Goal: Transaction & Acquisition: Obtain resource

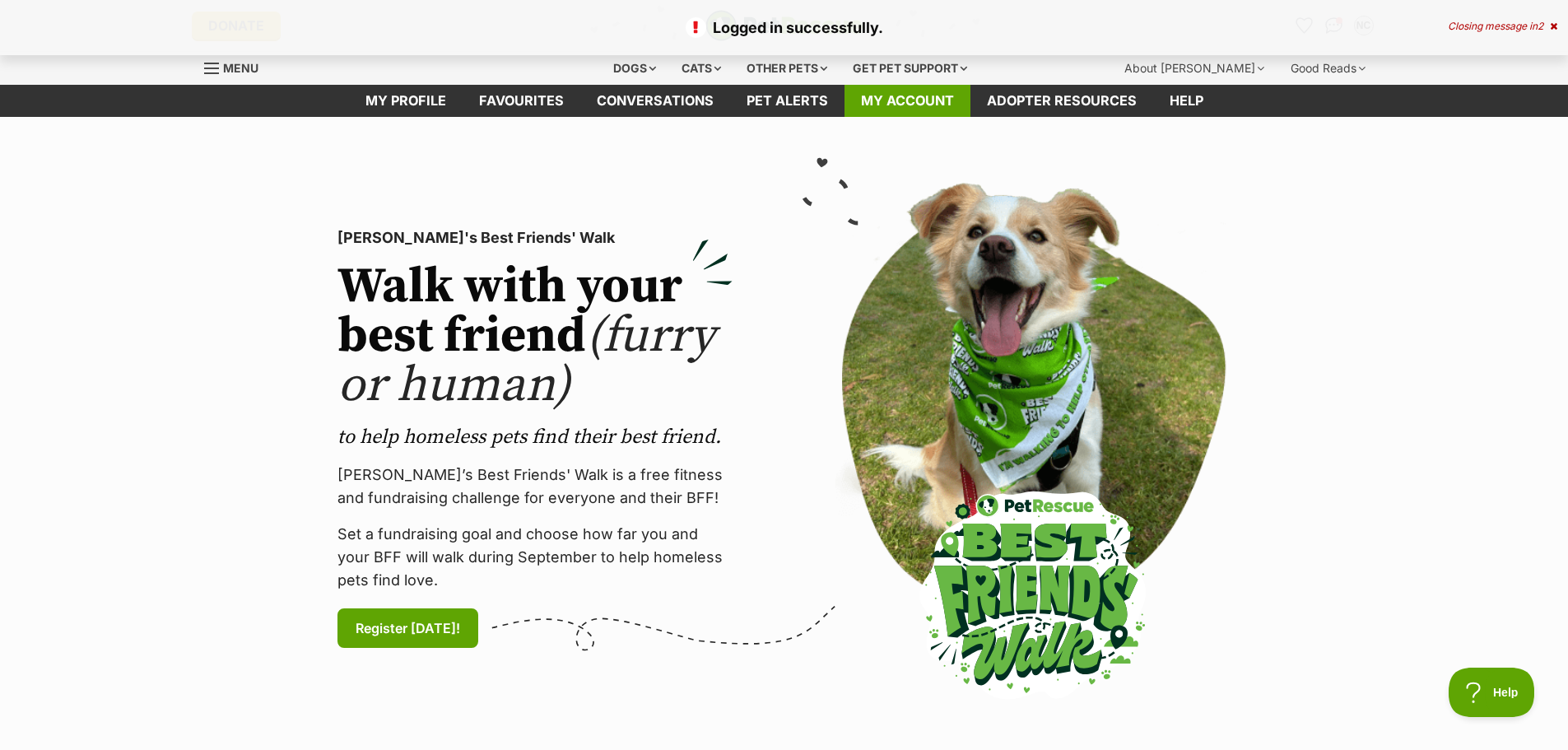
click at [893, 94] on link "My account" at bounding box center [908, 100] width 126 height 32
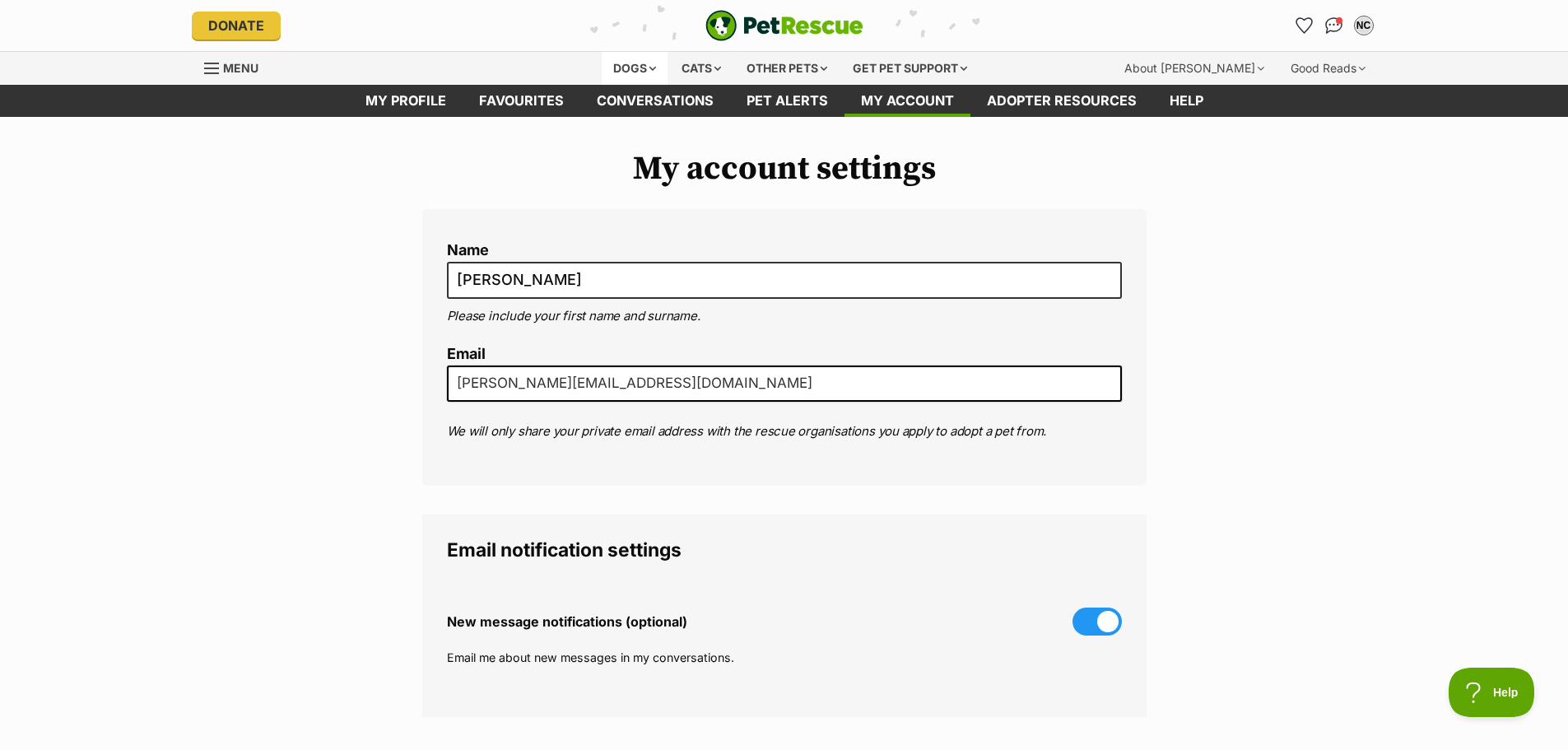
click at [633, 66] on div "Dogs" at bounding box center [634, 69] width 66 height 33
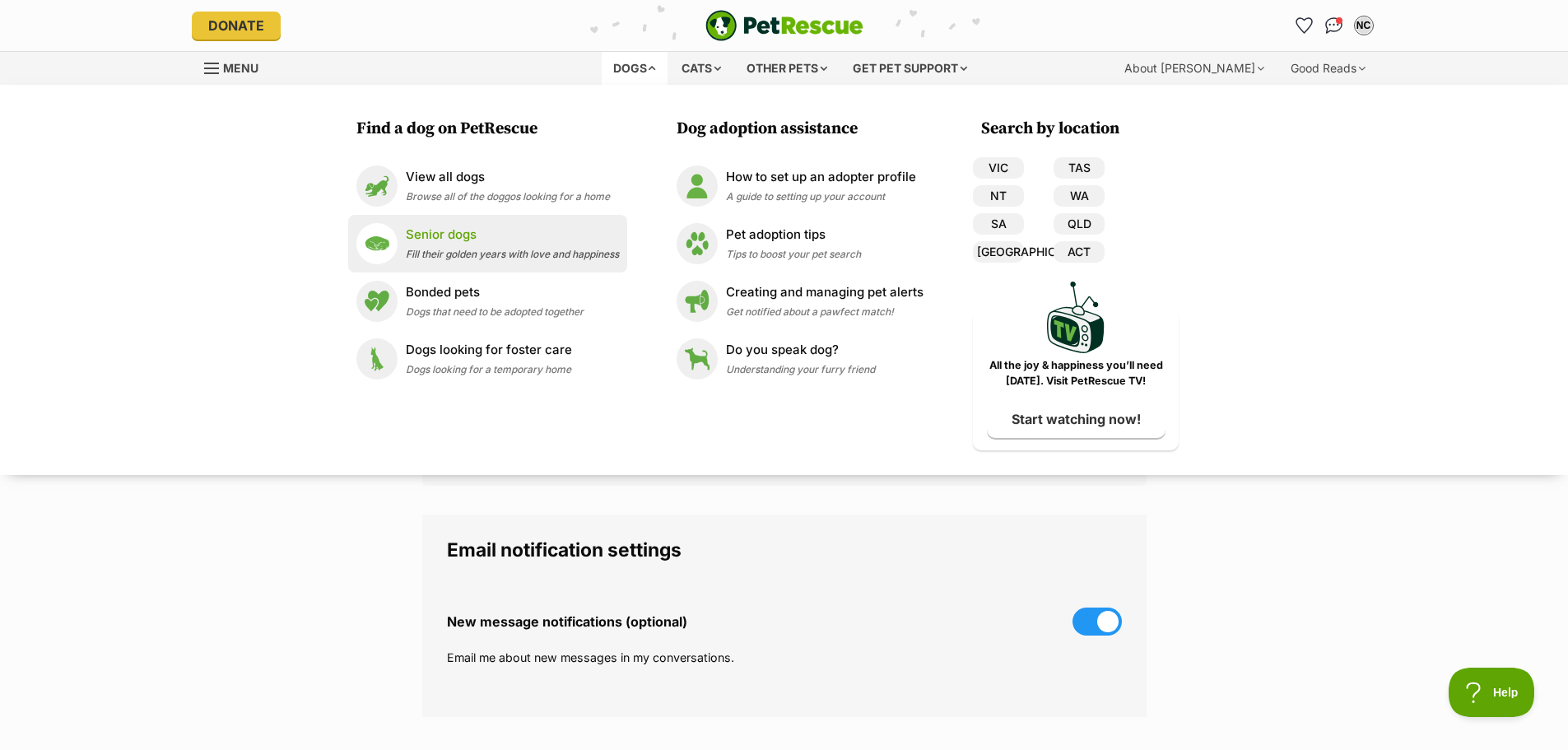
click at [423, 241] on p "Senior dogs" at bounding box center [512, 235] width 213 height 19
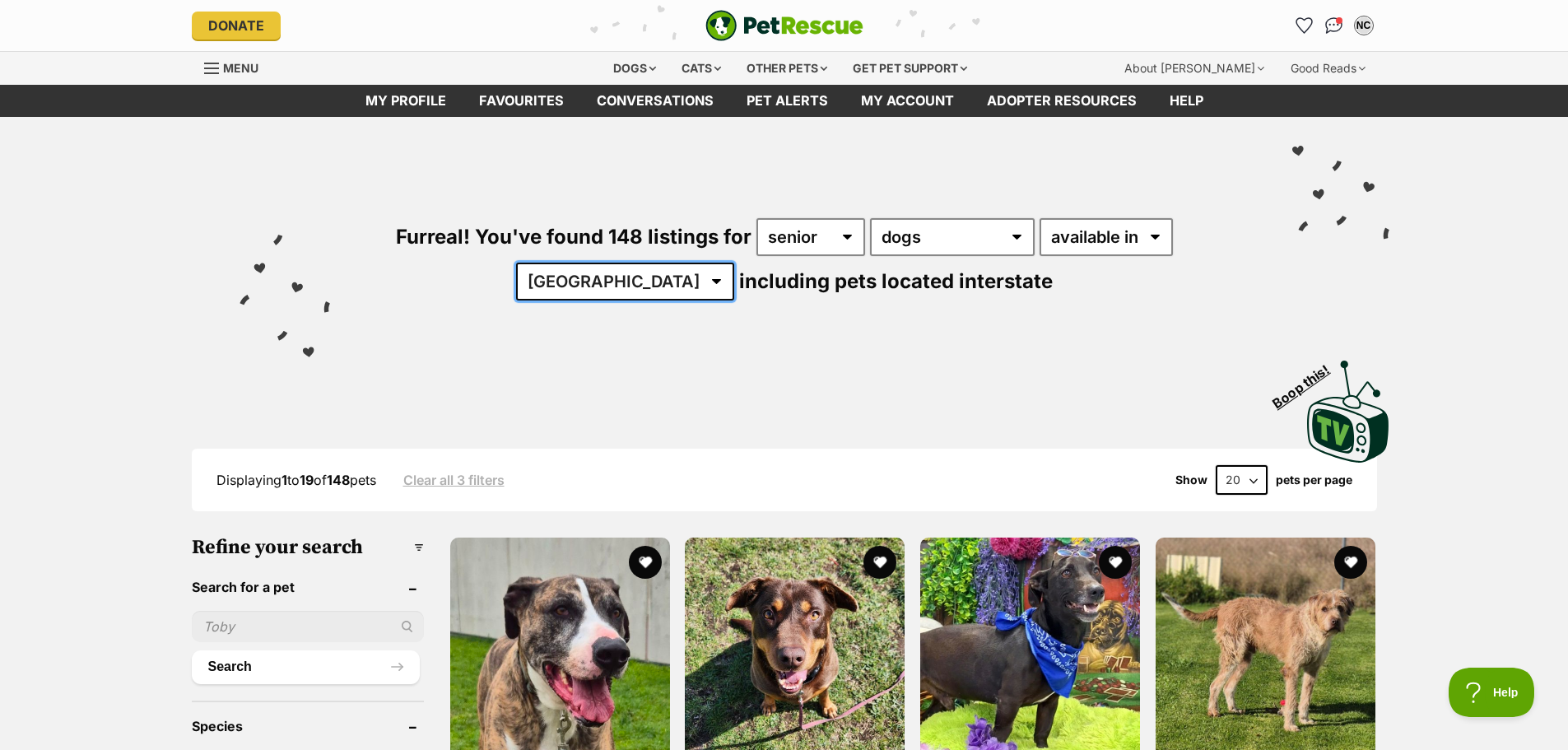
click at [674, 278] on select "Australia ACT NSW NT QLD SA TAS VIC WA" at bounding box center [625, 281] width 218 height 38
select select "QLD"
click at [567, 262] on select "Australia ACT NSW NT QLD SA TAS VIC WA" at bounding box center [625, 281] width 218 height 38
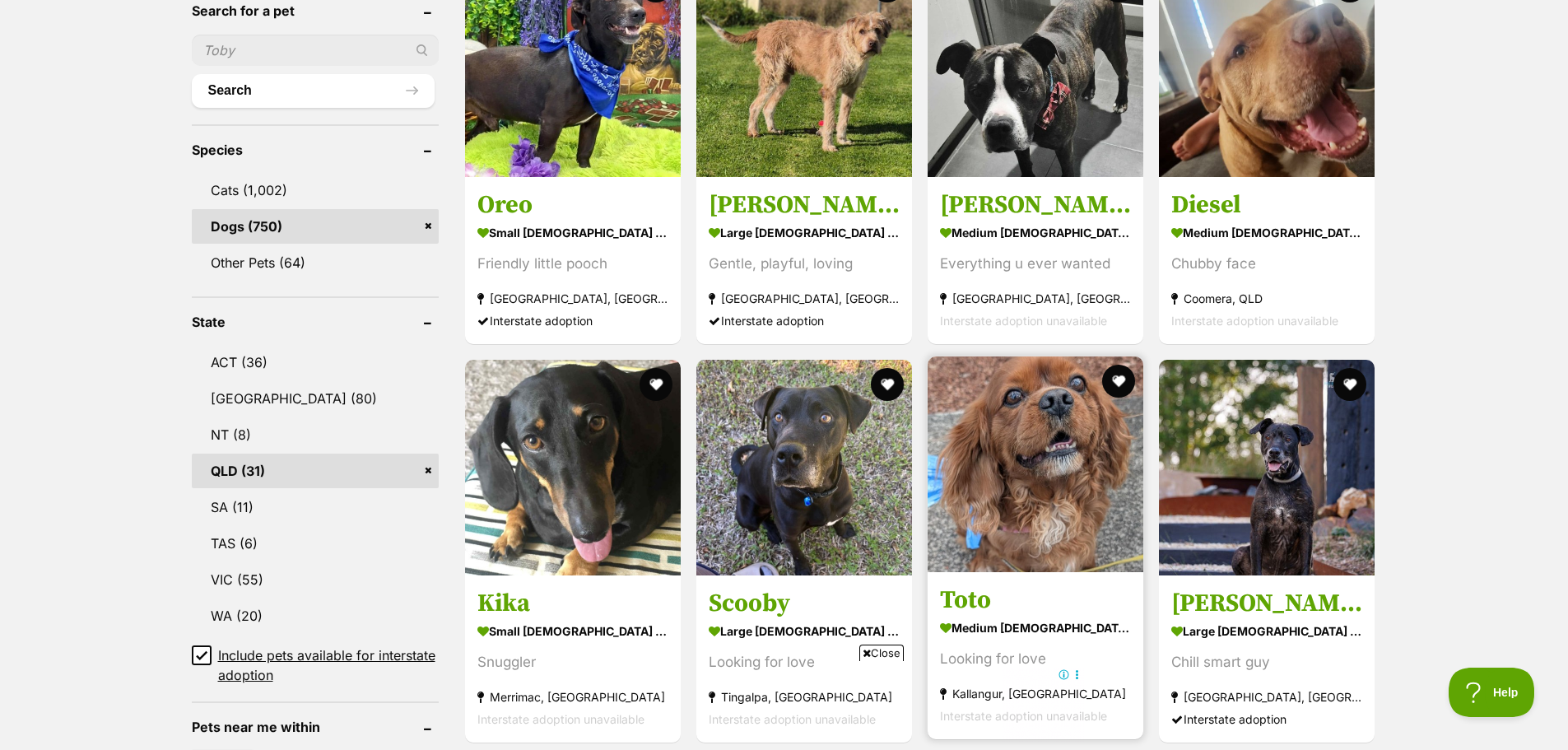
scroll to position [741, 0]
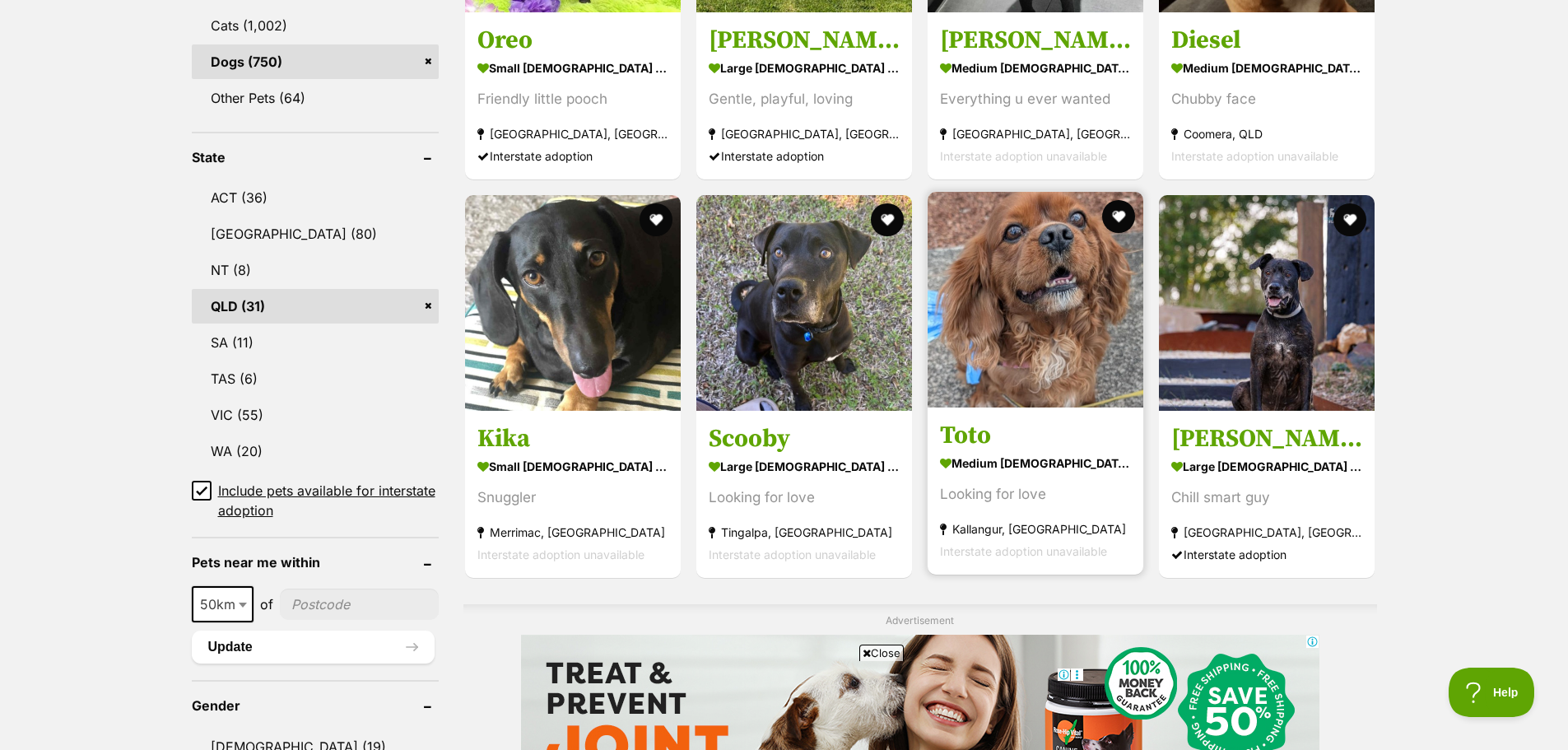
click at [984, 457] on strong "medium male Dog" at bounding box center [1035, 463] width 191 height 24
